Goal: Check status

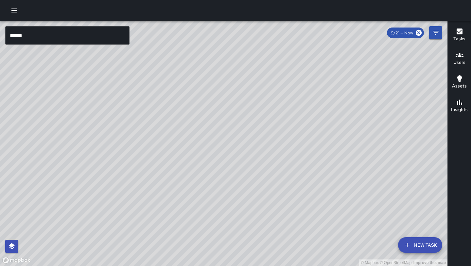
click at [222, 130] on div "© Mapbox © OpenStreetMap Improve this map" at bounding box center [224, 143] width 448 height 245
drag, startPoint x: 308, startPoint y: 110, endPoint x: 253, endPoint y: 177, distance: 86.7
click at [253, 177] on div "© Mapbox © OpenStreetMap Improve this map" at bounding box center [224, 143] width 448 height 245
drag, startPoint x: 255, startPoint y: 173, endPoint x: 268, endPoint y: 131, distance: 44.0
click at [268, 131] on div "© Mapbox © OpenStreetMap Improve this map" at bounding box center [224, 143] width 448 height 245
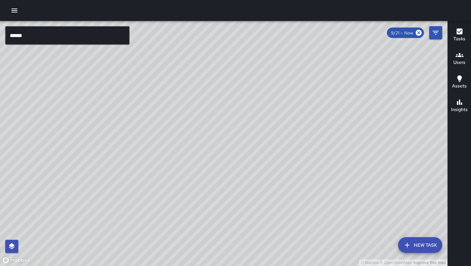
drag, startPoint x: 268, startPoint y: 131, endPoint x: 273, endPoint y: 81, distance: 50.7
click at [273, 81] on div "© Mapbox © OpenStreetMap Improve this map" at bounding box center [224, 143] width 448 height 245
drag, startPoint x: 273, startPoint y: 59, endPoint x: 274, endPoint y: 32, distance: 27.5
click at [274, 33] on div "© Mapbox © OpenStreetMap Improve this map" at bounding box center [224, 143] width 448 height 245
drag, startPoint x: 274, startPoint y: 30, endPoint x: 283, endPoint y: -9, distance: 39.8
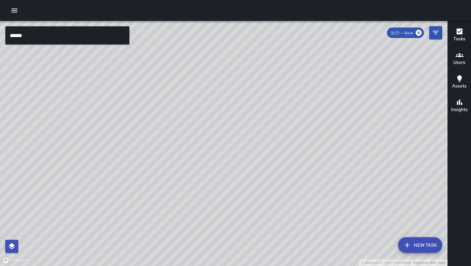
click at [283, 0] on html "© Mapbox © OpenStreetMap Improve this map ****** ​ New Task 9/21 — Now Map Laye…" at bounding box center [235, 133] width 471 height 266
drag, startPoint x: 329, startPoint y: 74, endPoint x: 314, endPoint y: 114, distance: 43.1
click at [314, 114] on div "© Mapbox © OpenStreetMap Improve this map" at bounding box center [224, 143] width 448 height 245
drag, startPoint x: 237, startPoint y: 110, endPoint x: 175, endPoint y: 181, distance: 93.7
click at [175, 181] on div "© Mapbox © OpenStreetMap Improve this map" at bounding box center [224, 143] width 448 height 245
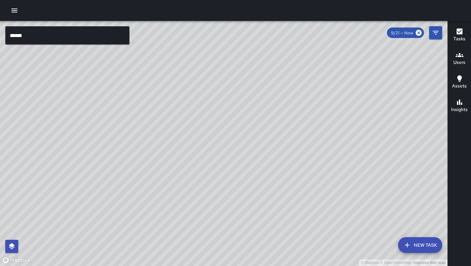
click at [302, 47] on div "© Mapbox © OpenStreetMap Improve this map" at bounding box center [224, 143] width 448 height 245
drag, startPoint x: 302, startPoint y: 47, endPoint x: 270, endPoint y: 97, distance: 59.4
click at [270, 97] on div "© Mapbox © OpenStreetMap Improve this map" at bounding box center [224, 143] width 448 height 245
drag, startPoint x: 270, startPoint y: 97, endPoint x: 243, endPoint y: 160, distance: 67.7
click at [243, 160] on div "© Mapbox © OpenStreetMap Improve this map" at bounding box center [224, 143] width 448 height 245
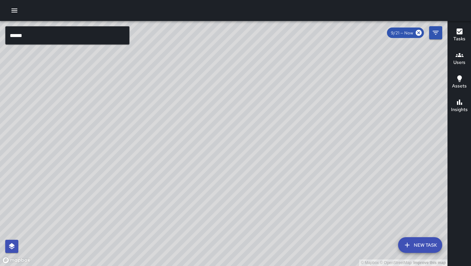
drag, startPoint x: 302, startPoint y: 102, endPoint x: 267, endPoint y: 218, distance: 121.1
click at [267, 218] on div "© Mapbox © OpenStreetMap Improve this map" at bounding box center [224, 143] width 448 height 245
drag, startPoint x: 255, startPoint y: 229, endPoint x: 243, endPoint y: 253, distance: 26.2
click at [243, 253] on div "© Mapbox © OpenStreetMap Improve this map" at bounding box center [224, 143] width 448 height 245
drag, startPoint x: 262, startPoint y: 113, endPoint x: 258, endPoint y: 210, distance: 96.9
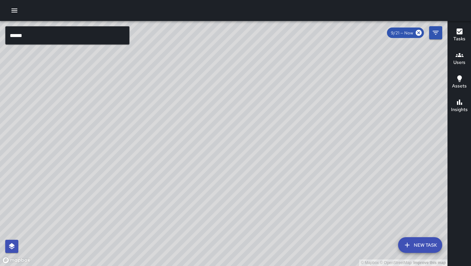
click at [258, 210] on div "© Mapbox © OpenStreetMap Improve this map" at bounding box center [224, 143] width 448 height 245
drag, startPoint x: 165, startPoint y: 68, endPoint x: 136, endPoint y: 27, distance: 49.6
click at [136, 27] on div "© Mapbox © OpenStreetMap Improve this map" at bounding box center [224, 143] width 448 height 245
drag, startPoint x: 191, startPoint y: 86, endPoint x: 161, endPoint y: 53, distance: 45.2
click at [161, 53] on div "© Mapbox © OpenStreetMap Improve this map" at bounding box center [224, 143] width 448 height 245
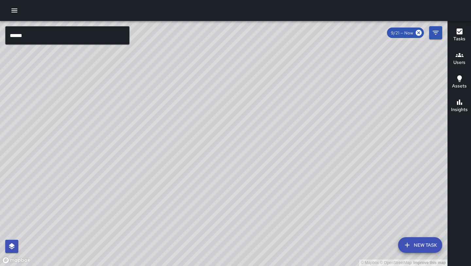
drag, startPoint x: 97, startPoint y: 112, endPoint x: 177, endPoint y: 119, distance: 81.2
click at [177, 119] on div "© Mapbox © OpenStreetMap Improve this map" at bounding box center [224, 143] width 448 height 245
drag, startPoint x: 202, startPoint y: 124, endPoint x: 206, endPoint y: 132, distance: 9.7
click at [206, 132] on div "© Mapbox © OpenStreetMap Improve this map" at bounding box center [224, 143] width 448 height 245
drag, startPoint x: 182, startPoint y: 108, endPoint x: 222, endPoint y: 199, distance: 99.9
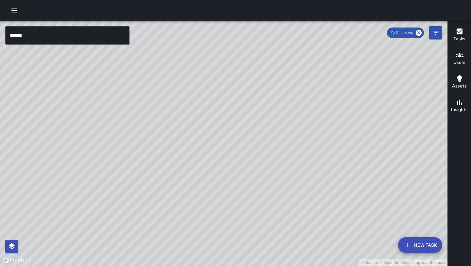
click at [222, 199] on div "© Mapbox © OpenStreetMap Improve this map" at bounding box center [224, 143] width 448 height 245
drag, startPoint x: 295, startPoint y: 85, endPoint x: 225, endPoint y: 175, distance: 113.9
click at [225, 175] on div "© Mapbox © OpenStreetMap Improve this map" at bounding box center [224, 143] width 448 height 245
drag, startPoint x: 268, startPoint y: 116, endPoint x: 192, endPoint y: 225, distance: 132.8
click at [192, 225] on div "© Mapbox © OpenStreetMap Improve this map" at bounding box center [224, 143] width 448 height 245
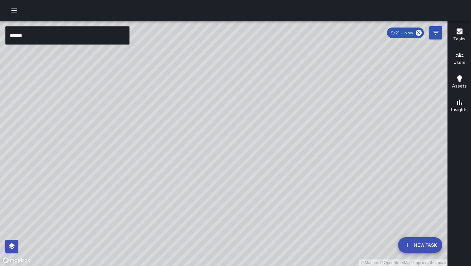
drag, startPoint x: 236, startPoint y: 123, endPoint x: 213, endPoint y: 165, distance: 48.1
click at [213, 165] on div "© Mapbox © OpenStreetMap Improve this map" at bounding box center [224, 143] width 448 height 245
drag, startPoint x: 230, startPoint y: 152, endPoint x: 230, endPoint y: 139, distance: 12.4
click at [230, 139] on div "© Mapbox © OpenStreetMap Improve this map" at bounding box center [224, 143] width 448 height 245
drag, startPoint x: 230, startPoint y: 139, endPoint x: 237, endPoint y: 42, distance: 97.4
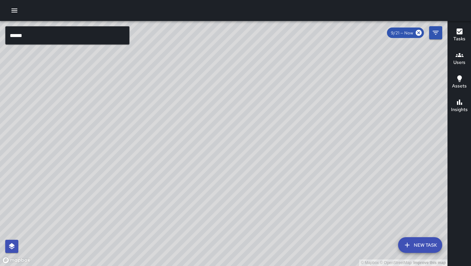
click at [237, 42] on div "© Mapbox © OpenStreetMap Improve this map" at bounding box center [224, 143] width 448 height 245
drag, startPoint x: 237, startPoint y: 42, endPoint x: 265, endPoint y: -27, distance: 74.8
click at [265, 0] on html "© Mapbox © OpenStreetMap Improve this map ****** ​ New Task 9/21 — Now Map Laye…" at bounding box center [235, 133] width 471 height 266
drag, startPoint x: 259, startPoint y: 95, endPoint x: 298, endPoint y: 42, distance: 65.1
click at [298, 42] on div "© Mapbox © OpenStreetMap Improve this map" at bounding box center [224, 143] width 448 height 245
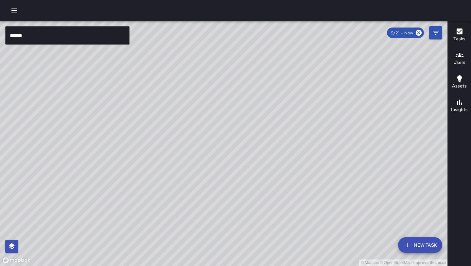
drag, startPoint x: 197, startPoint y: 137, endPoint x: 224, endPoint y: 71, distance: 71.3
click at [224, 71] on div "© Mapbox © OpenStreetMap Improve this map" at bounding box center [224, 143] width 448 height 245
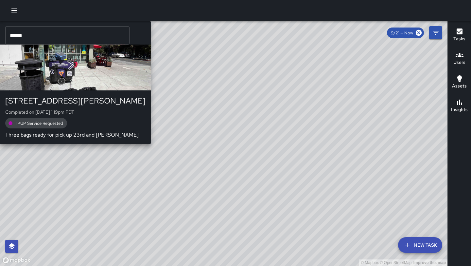
drag, startPoint x: 193, startPoint y: 145, endPoint x: 199, endPoint y: 140, distance: 7.5
click at [151, 140] on div "E1 Echo 1 [STREET_ADDRESS][PERSON_NAME] Completed on [DATE] 1:19pm PDT TPUP Ser…" at bounding box center [75, 82] width 151 height 123
